Goal: Task Accomplishment & Management: Manage account settings

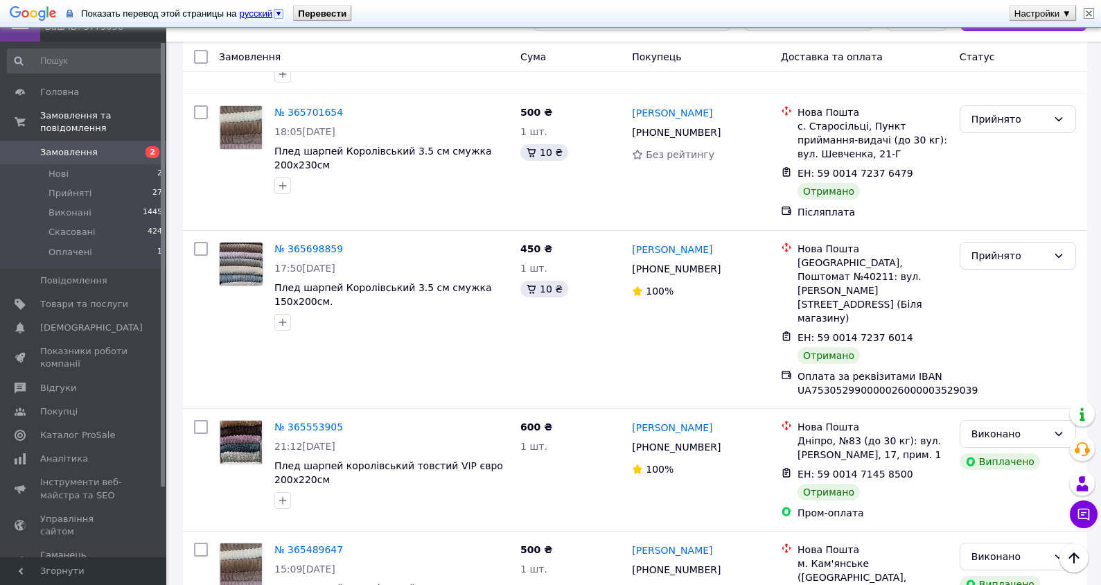
scroll to position [2336, 0]
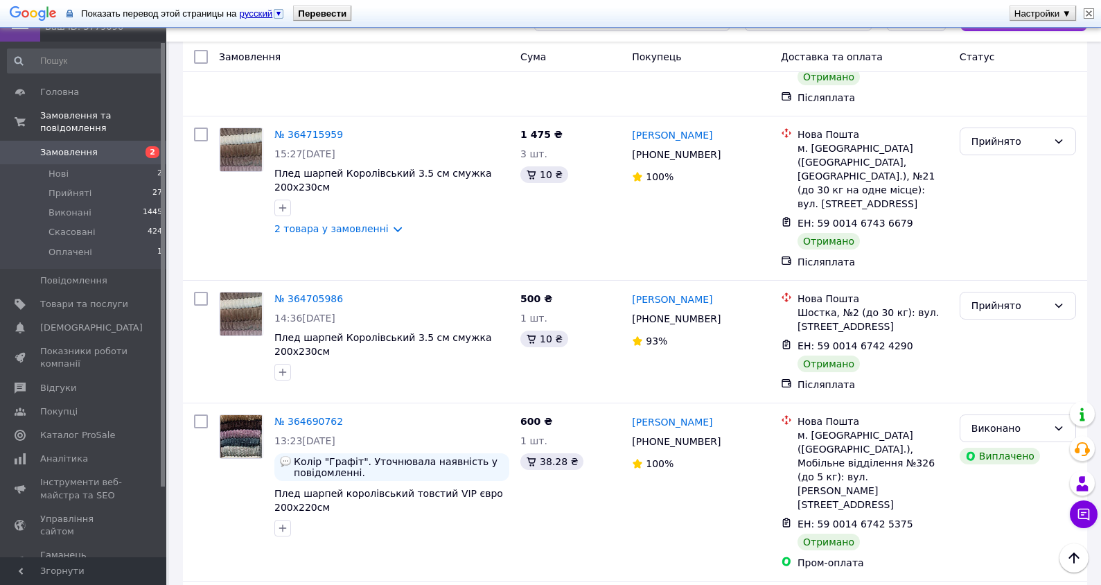
scroll to position [1455, 0]
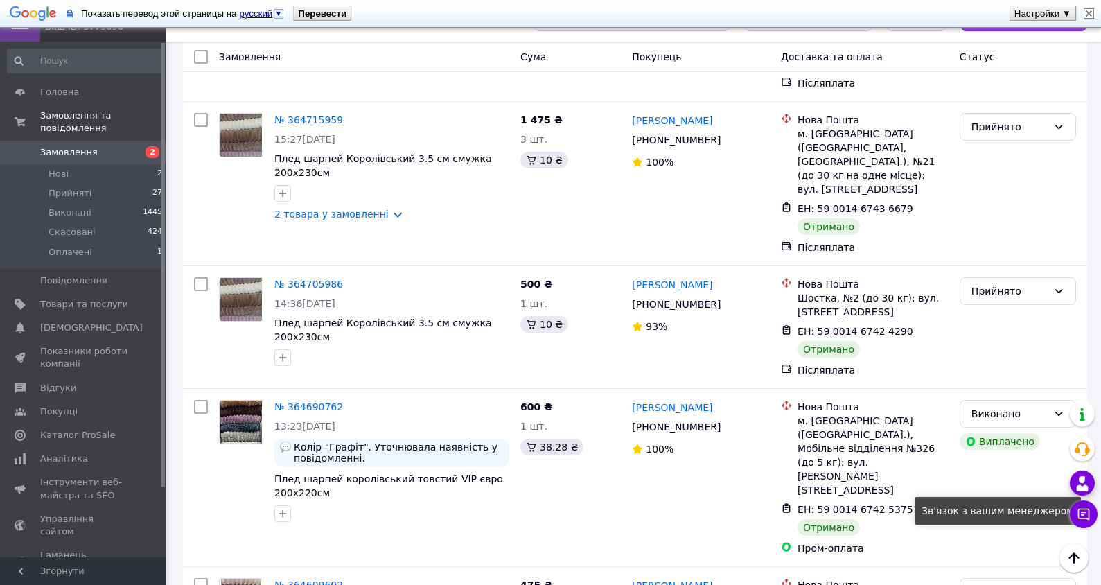
click at [1077, 484] on icon at bounding box center [1082, 483] width 17 height 17
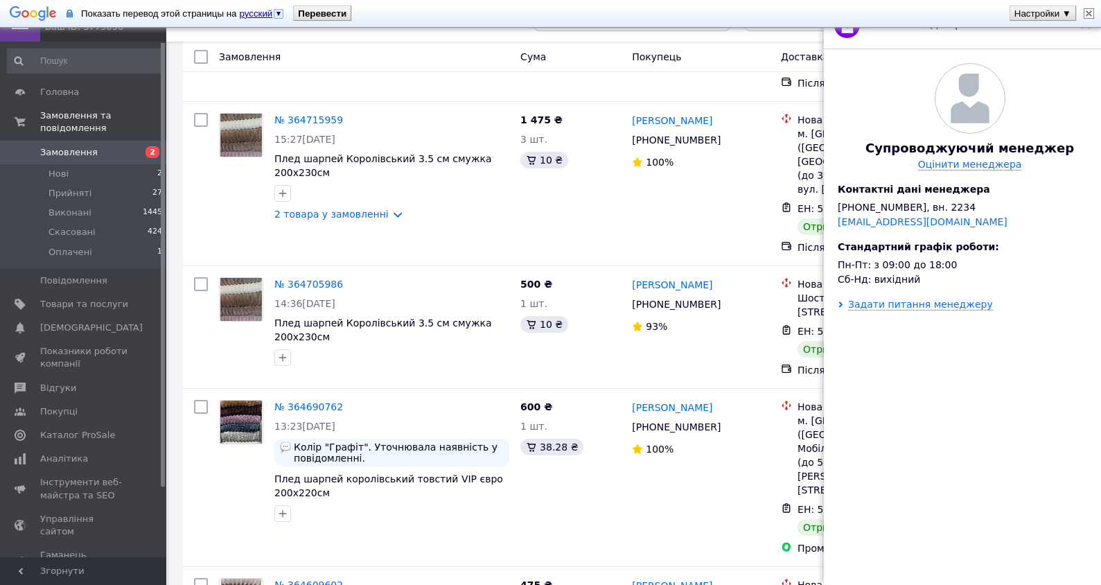
click at [1039, 491] on div "Супроводжуючий менеджер Оцінити менеджера Контактні дані менеджера [PHONE_NUMBE…" at bounding box center [970, 319] width 292 height 540
click at [1088, 11] on img at bounding box center [1089, 13] width 10 height 10
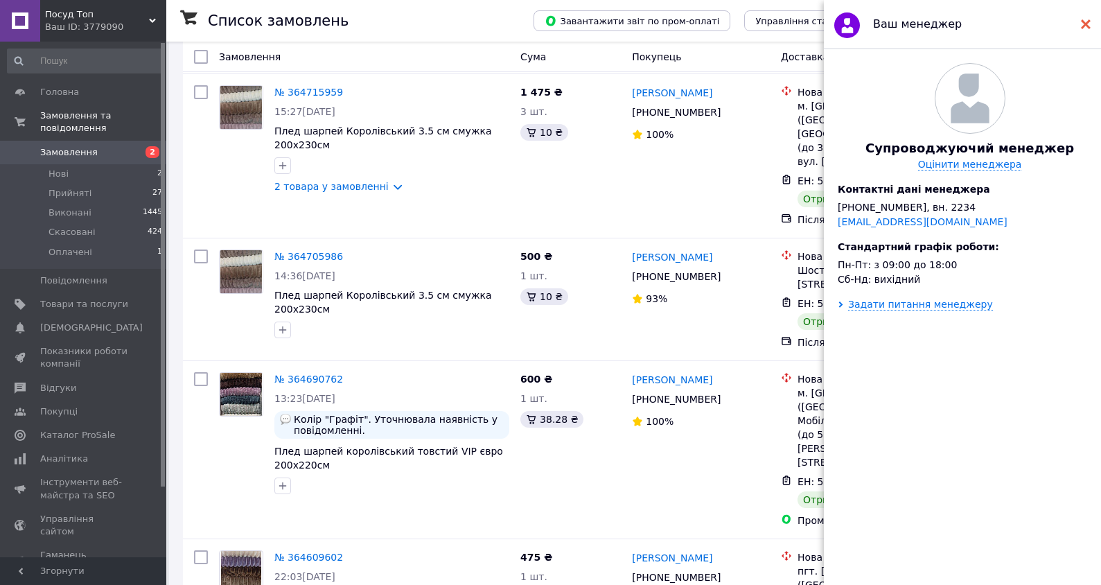
click at [1086, 26] on use at bounding box center [1086, 24] width 10 height 10
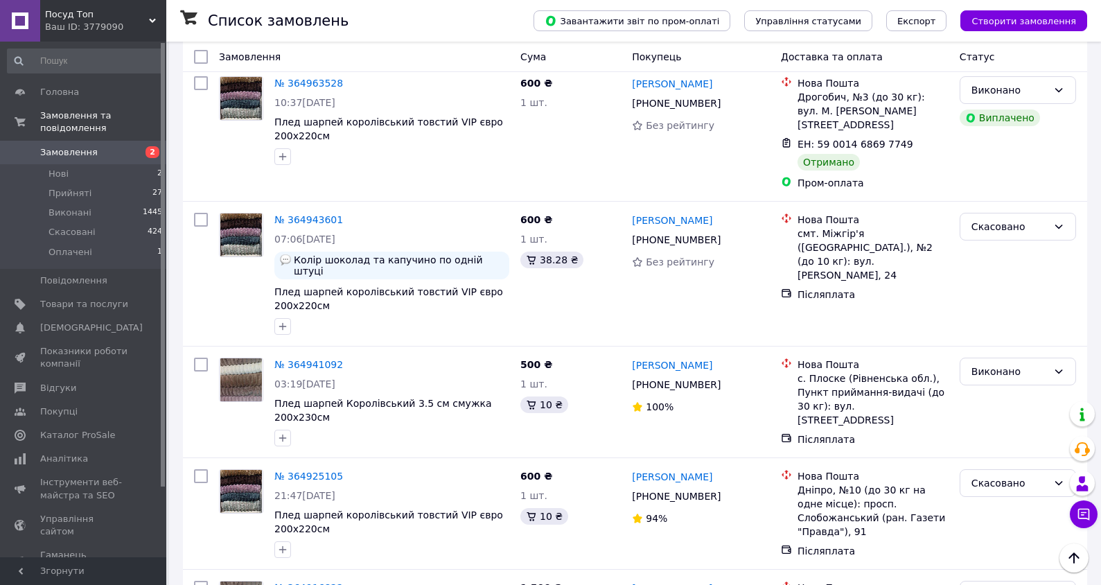
scroll to position [0, 0]
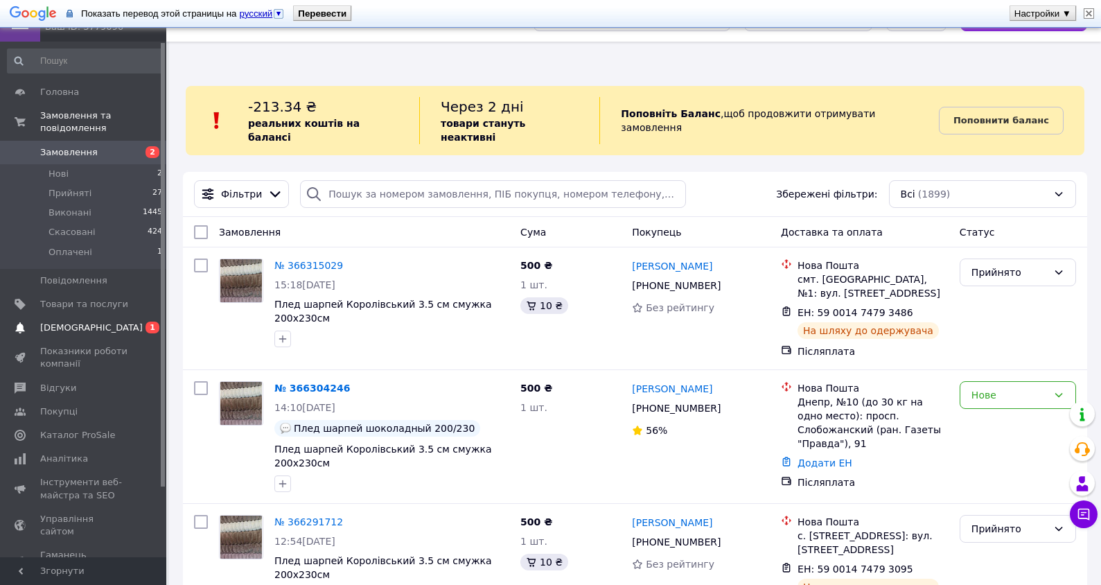
click at [63, 321] on span "[DEMOGRAPHIC_DATA]" at bounding box center [91, 327] width 103 height 12
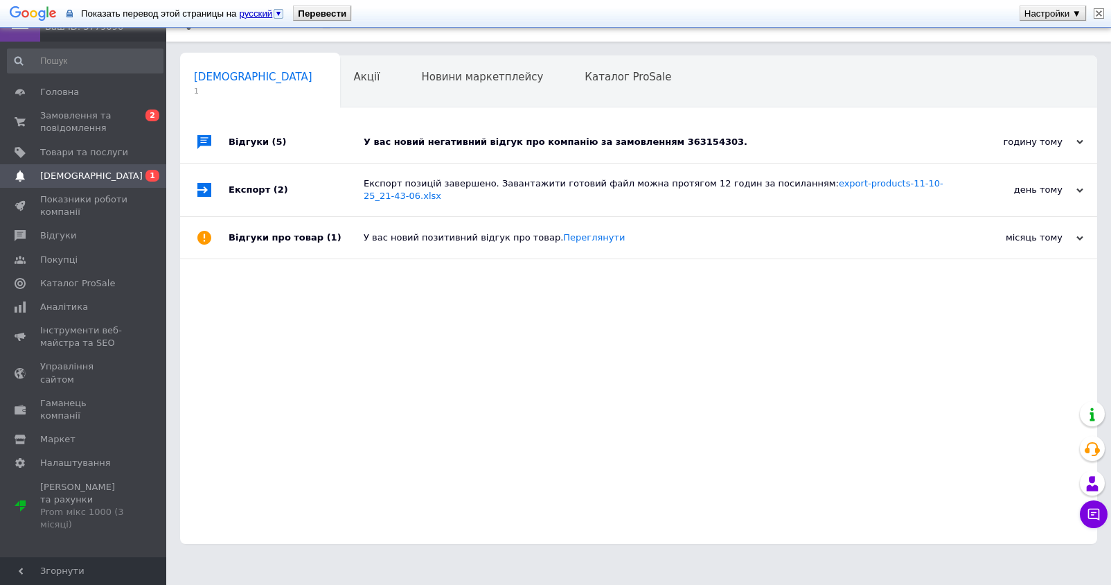
click at [457, 140] on div "У вас новий негативний відгук про компанію за замовленням 363154303." at bounding box center [654, 142] width 581 height 12
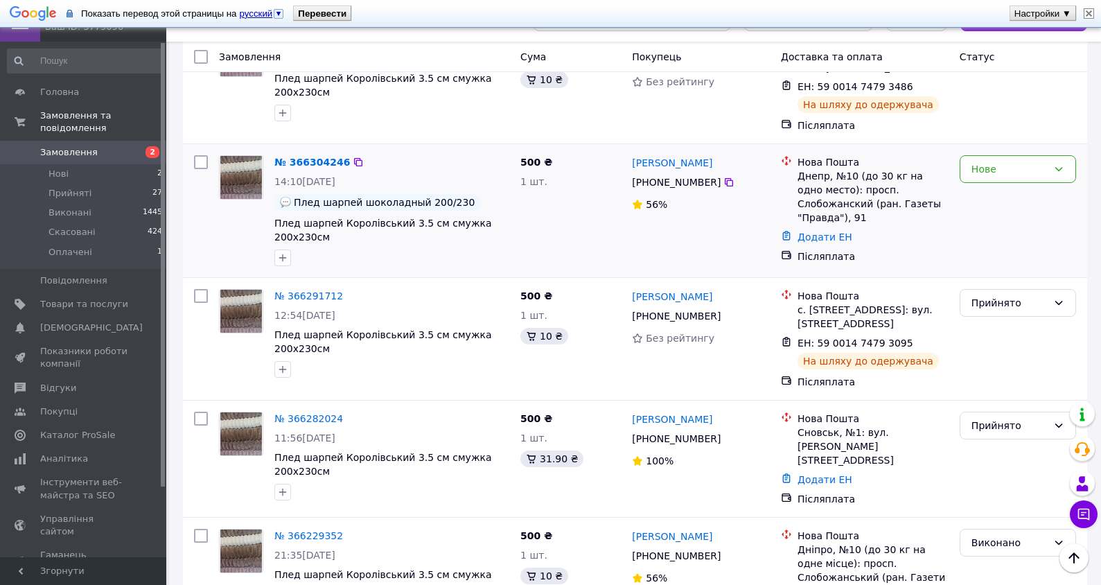
scroll to position [69, 0]
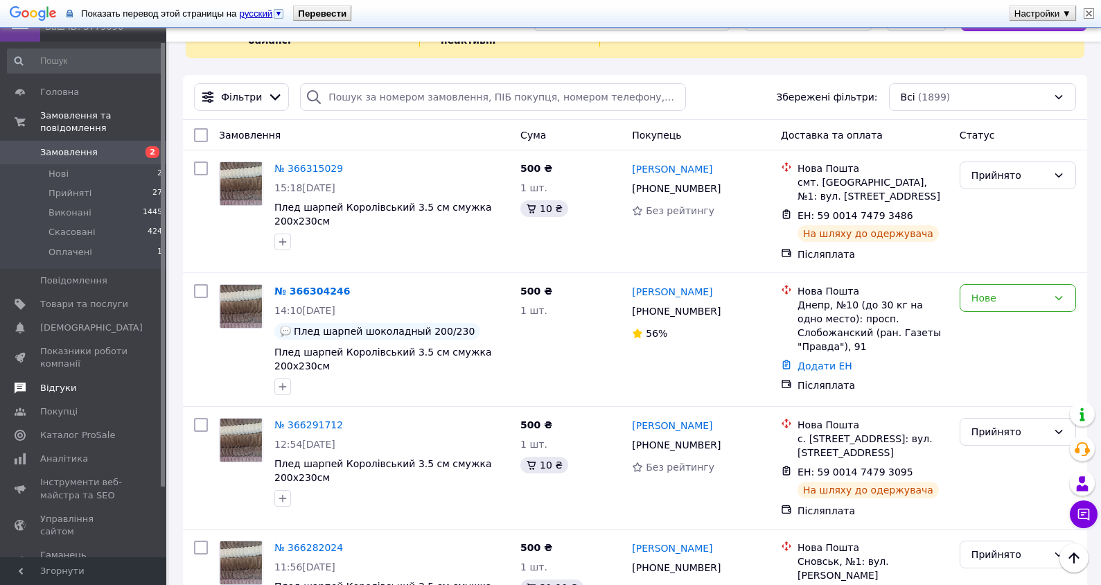
click at [52, 382] on span "Відгуки" at bounding box center [58, 388] width 36 height 12
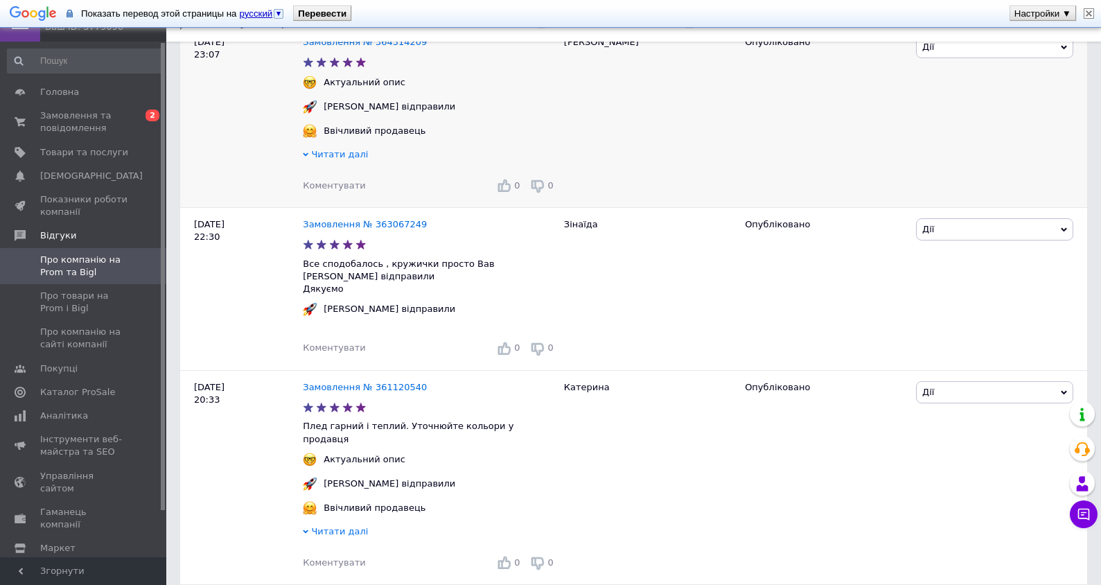
scroll to position [277, 0]
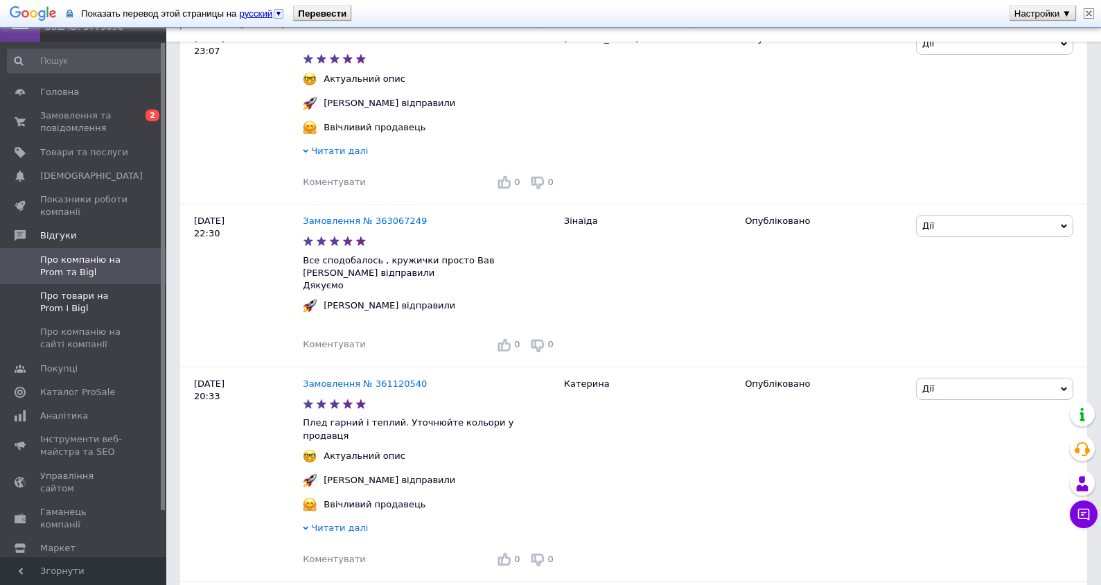
click at [96, 292] on span "Про товари на Prom і Bigl" at bounding box center [84, 302] width 88 height 25
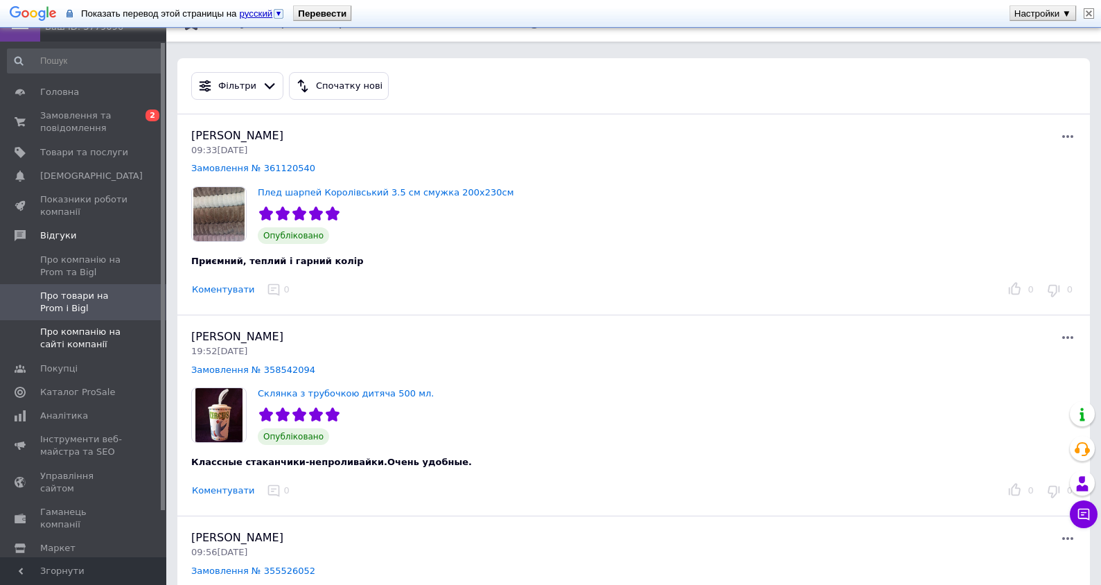
click at [82, 332] on span "Про компанію на сайті компанії" at bounding box center [84, 338] width 88 height 25
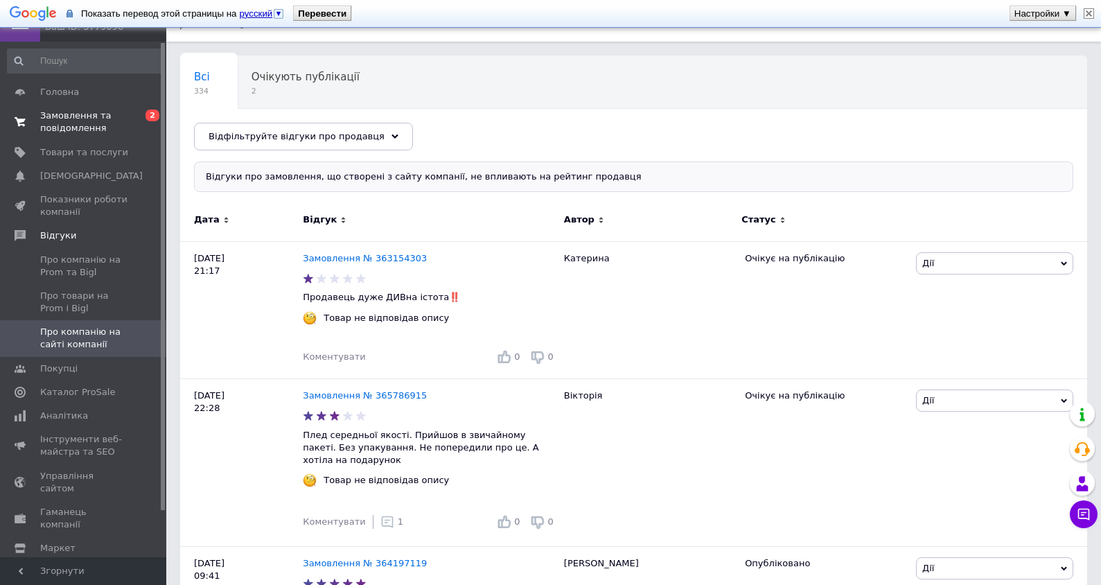
click at [69, 121] on span "Замовлення та повідомлення" at bounding box center [84, 121] width 88 height 25
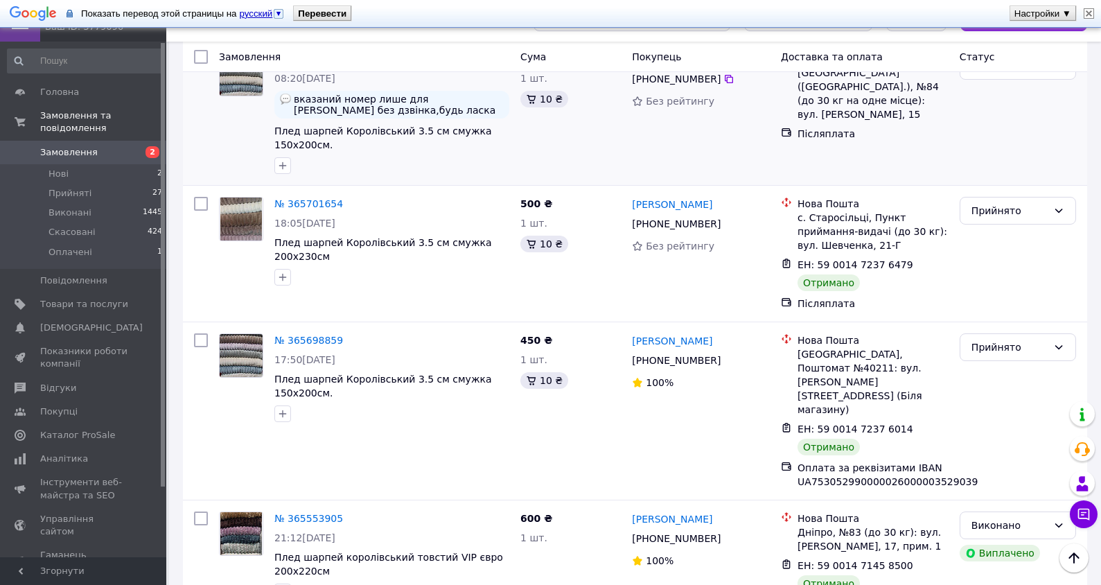
scroll to position [2308, 0]
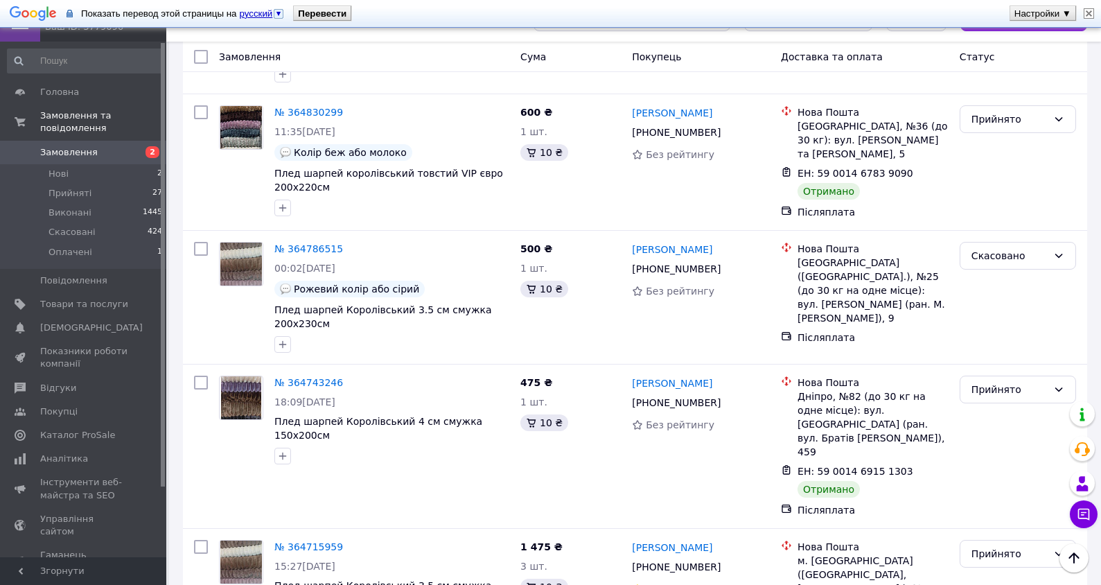
scroll to position [1178, 0]
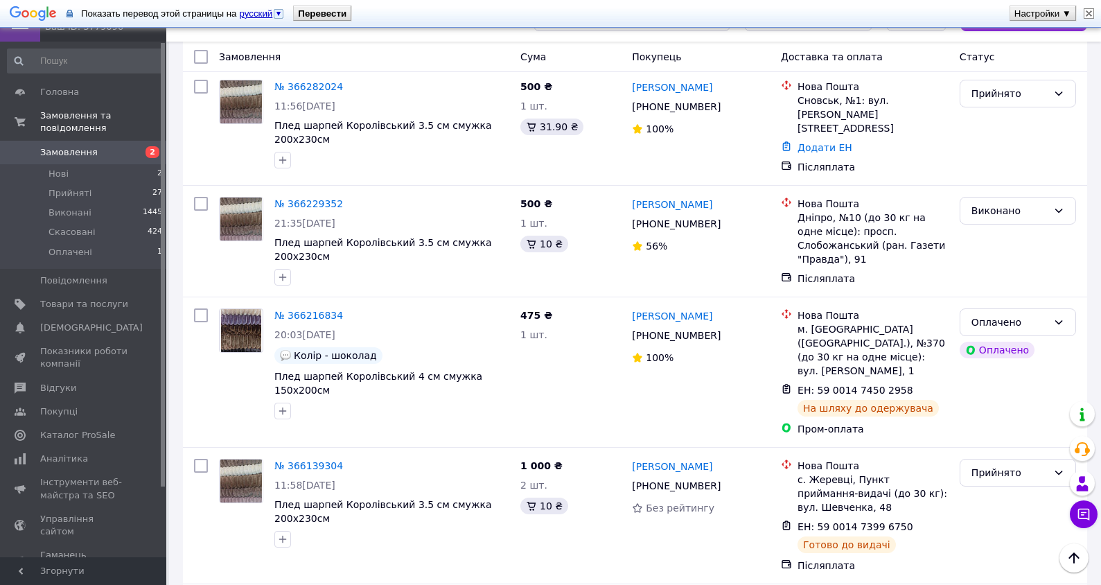
scroll to position [624, 0]
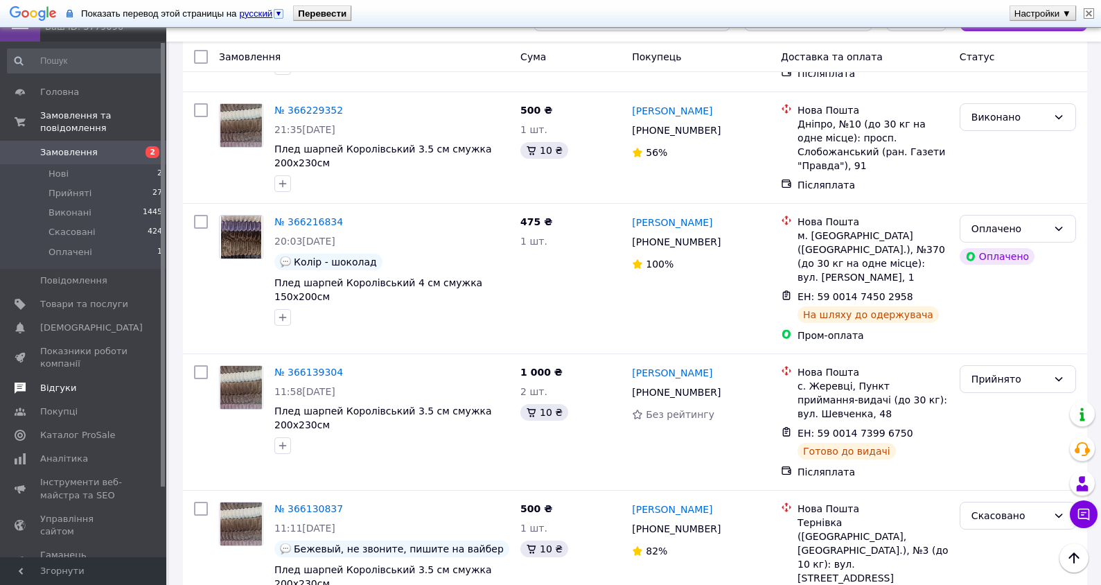
click at [52, 382] on span "Відгуки" at bounding box center [58, 388] width 36 height 12
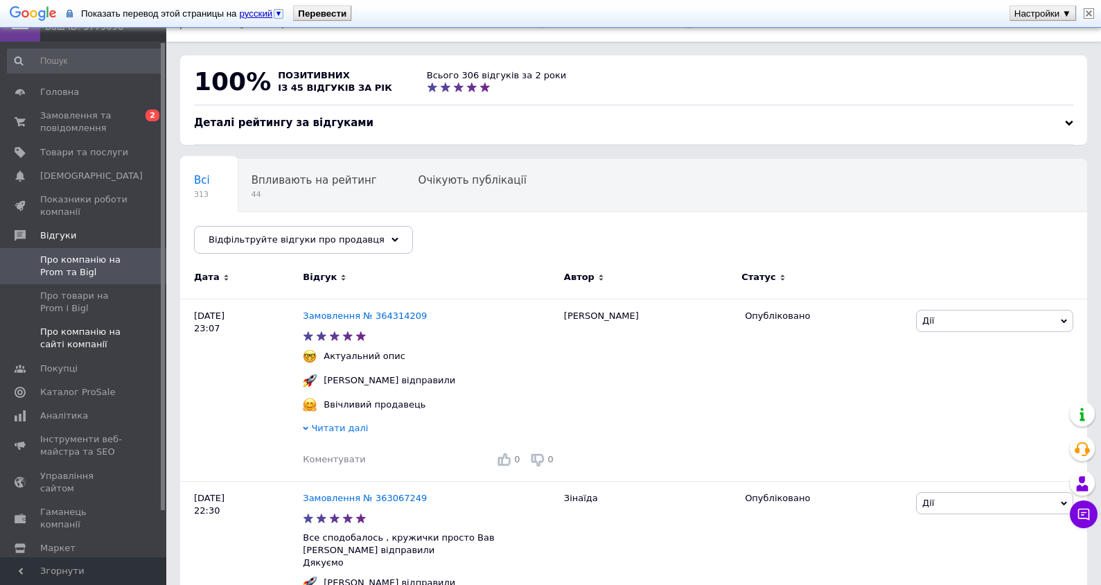
click at [66, 344] on span "Про компанію на сайті компанії" at bounding box center [84, 338] width 88 height 25
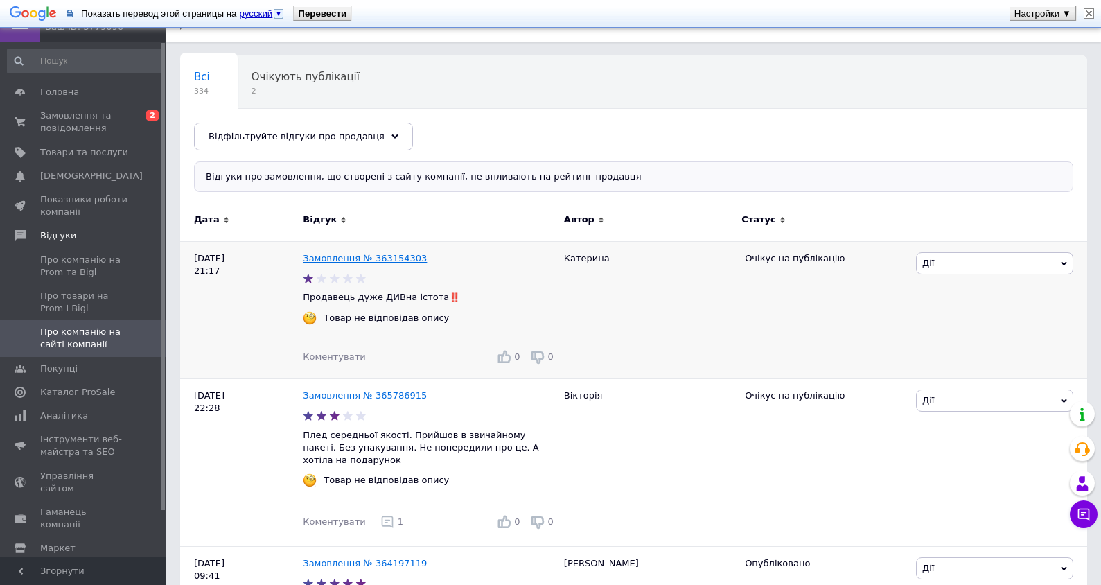
click at [357, 254] on link "Замовлення № 363154303" at bounding box center [365, 258] width 124 height 10
